Goal: Find specific page/section: Find specific page/section

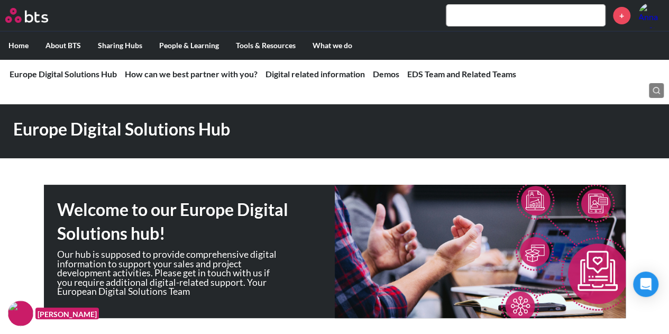
click at [516, 19] on input "text" at bounding box center [525, 15] width 159 height 21
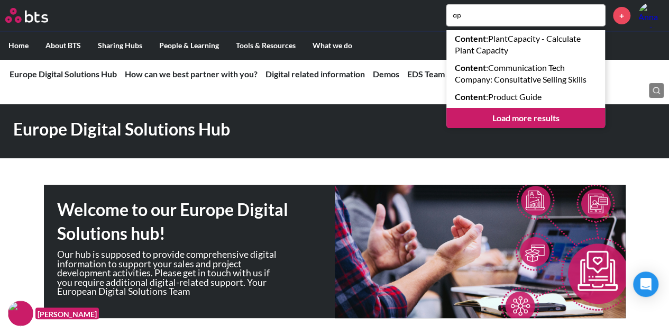
type input "a"
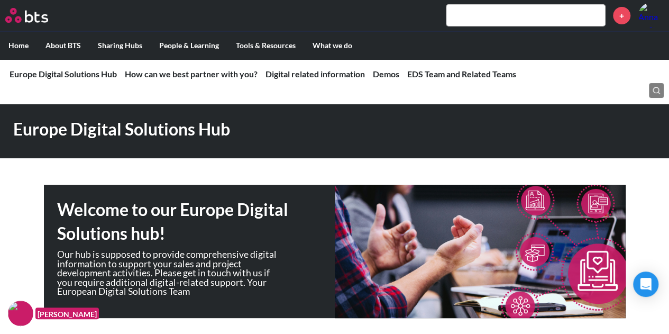
click at [373, 9] on div "+" at bounding box center [366, 15] width 596 height 25
click at [30, 19] on img at bounding box center [26, 15] width 43 height 15
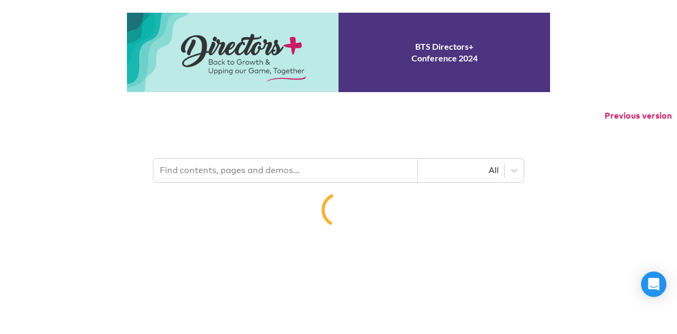
click at [323, 169] on input "text" at bounding box center [285, 170] width 264 height 23
